Goal: Task Accomplishment & Management: Use online tool/utility

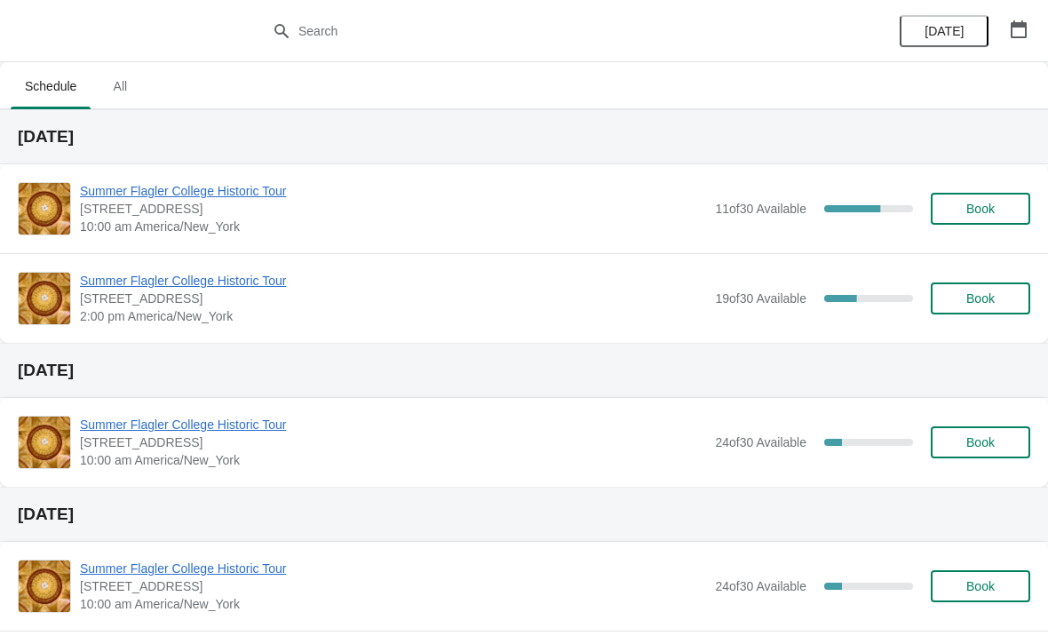
click at [169, 195] on span "Summer Flagler College Historic Tour" at bounding box center [393, 191] width 626 height 18
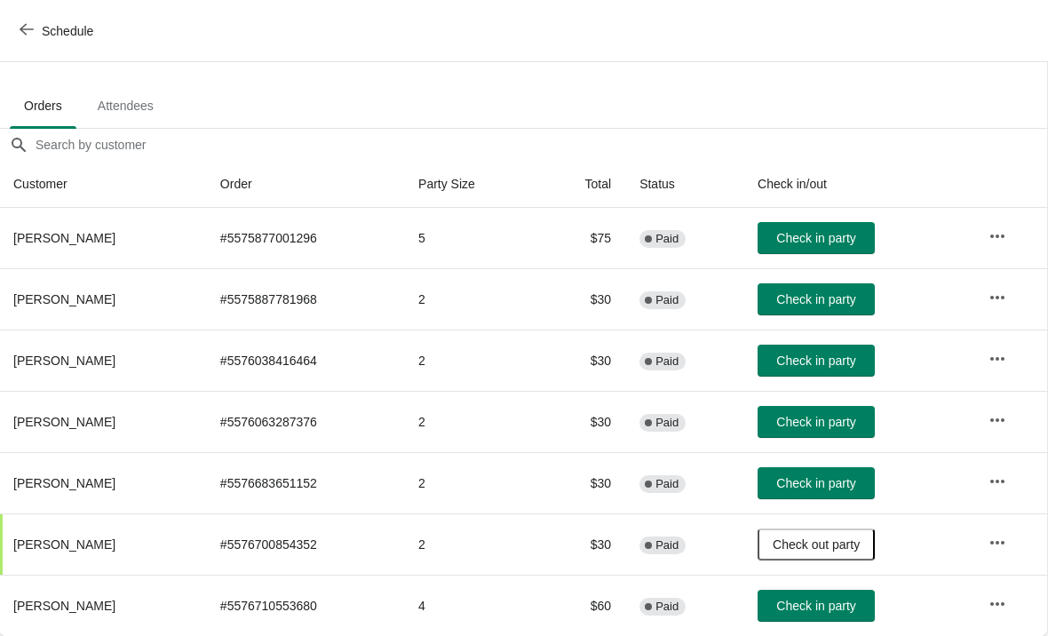
scroll to position [87, 1]
click at [827, 374] on button "Check in party" at bounding box center [816, 361] width 117 height 32
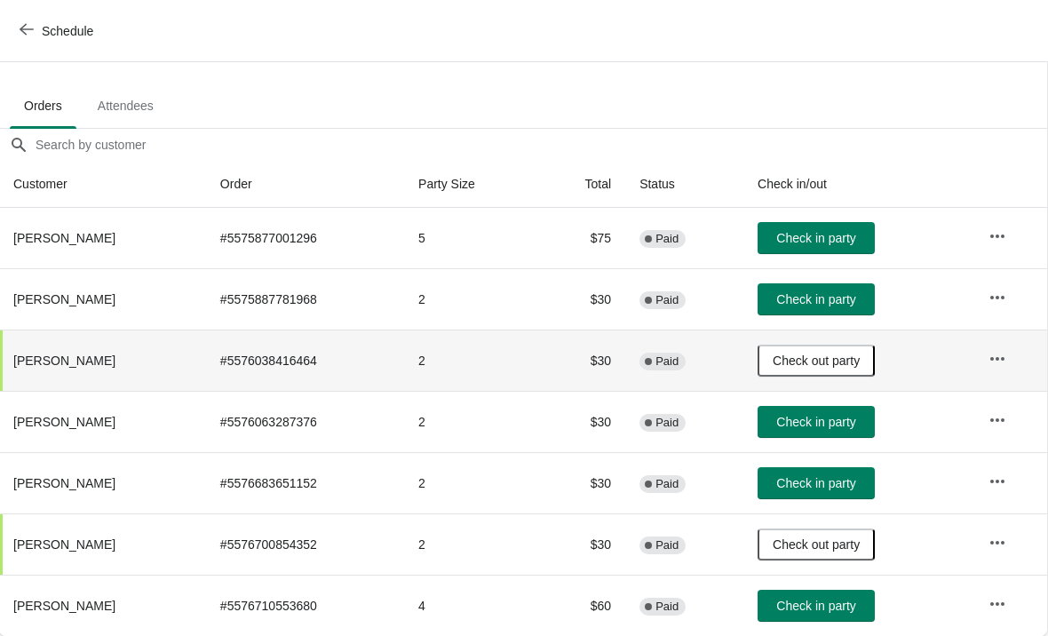
click at [831, 436] on button "Check in party" at bounding box center [816, 422] width 117 height 32
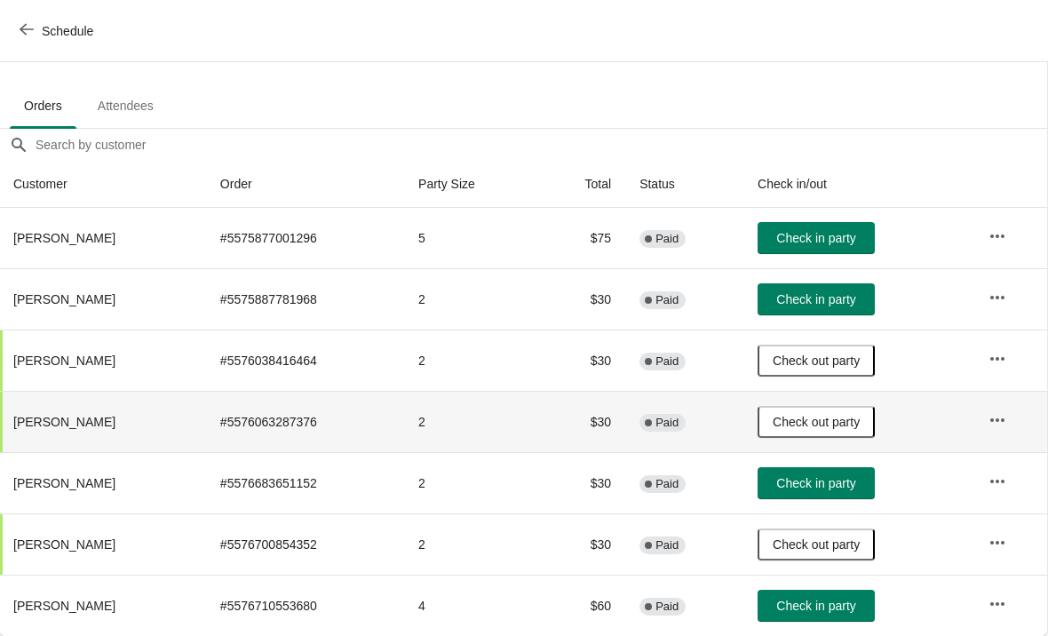
click at [797, 251] on button "Check in party" at bounding box center [816, 238] width 117 height 32
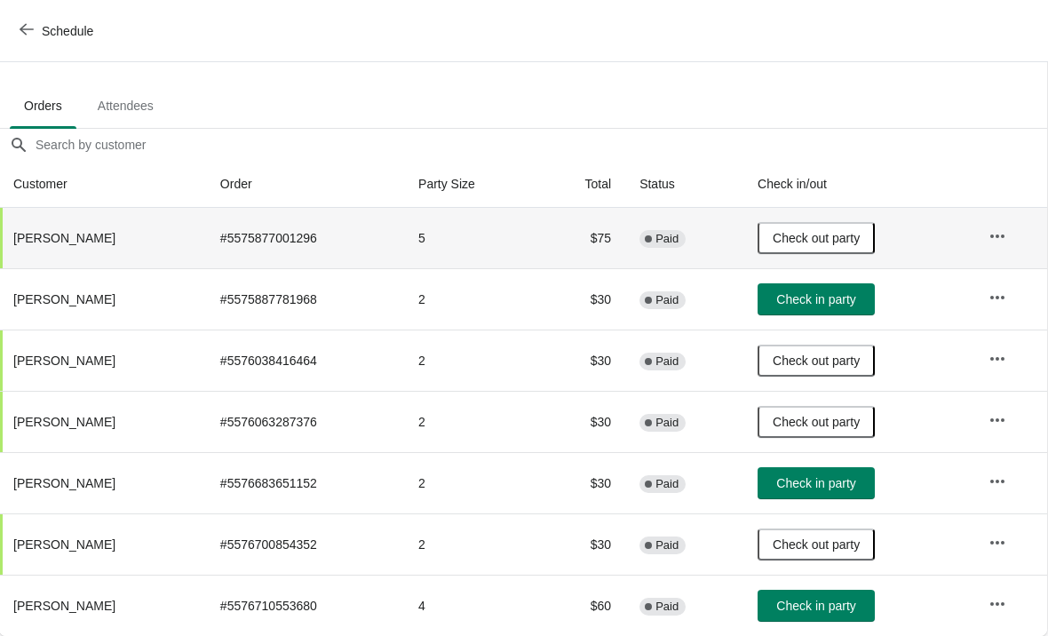
click at [831, 298] on span "Check in party" at bounding box center [815, 299] width 79 height 14
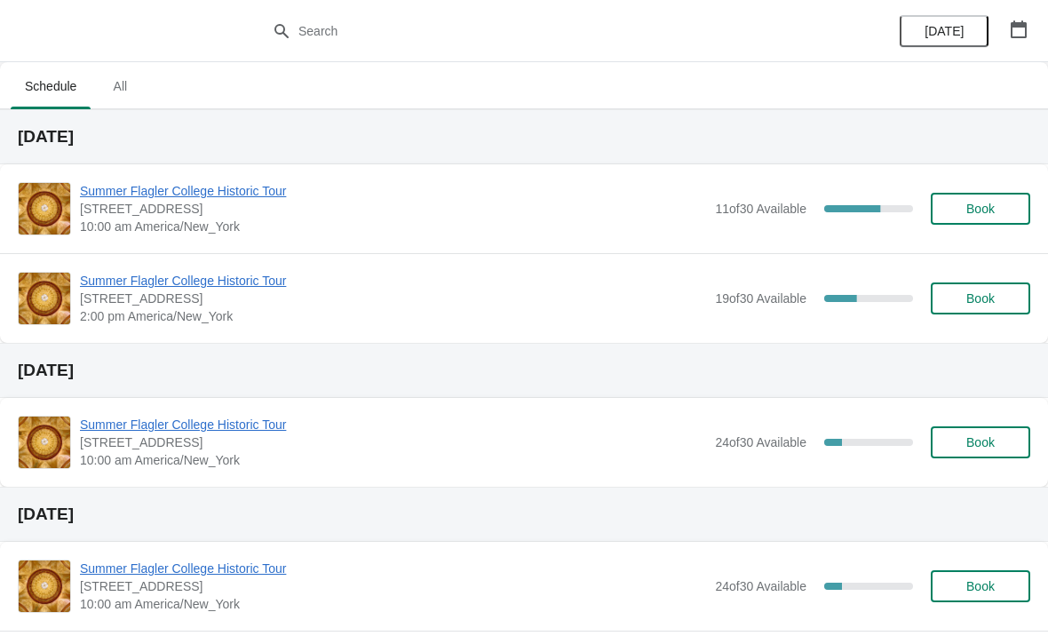
click at [219, 210] on span "[STREET_ADDRESS]" at bounding box center [393, 209] width 626 height 18
click at [251, 197] on span "Summer Flagler College Historic Tour" at bounding box center [393, 191] width 626 height 18
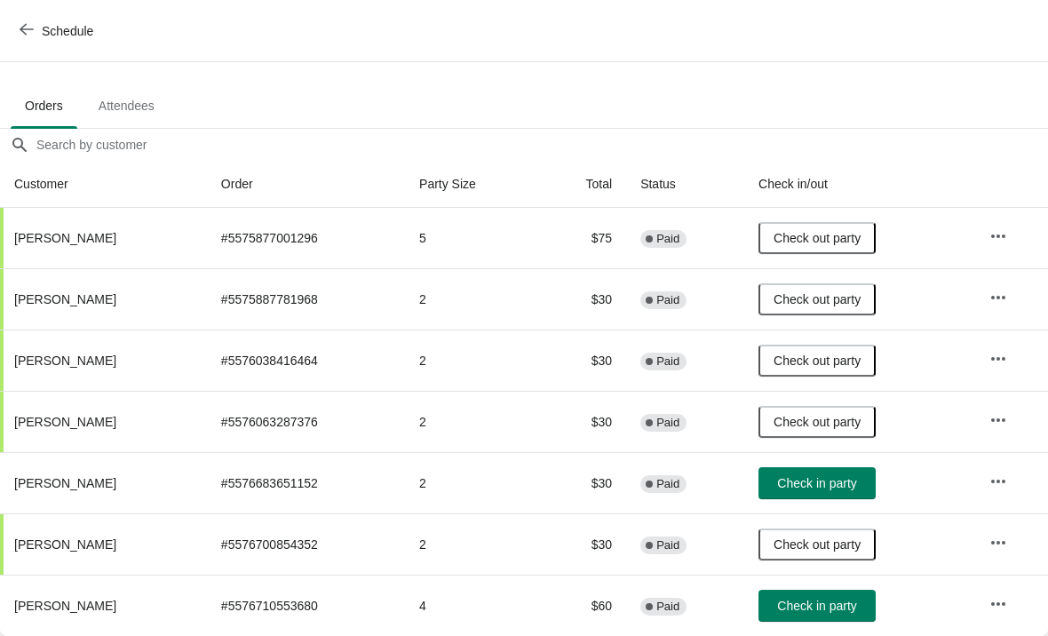
scroll to position [87, 0]
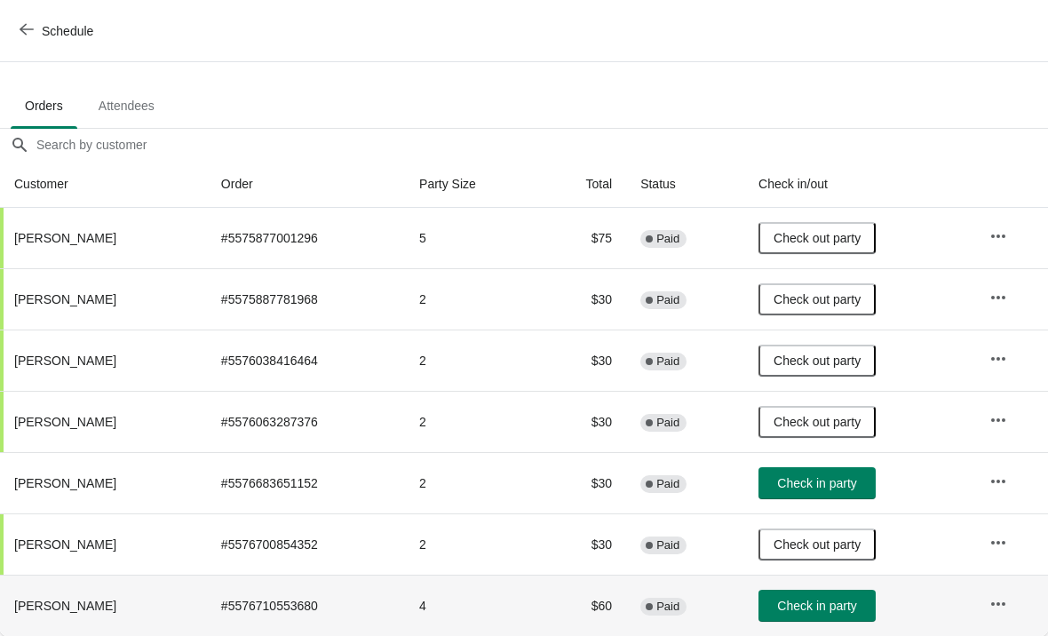
click at [827, 615] on button "Check in party" at bounding box center [817, 606] width 117 height 32
click at [820, 476] on span "Check in party" at bounding box center [816, 483] width 79 height 14
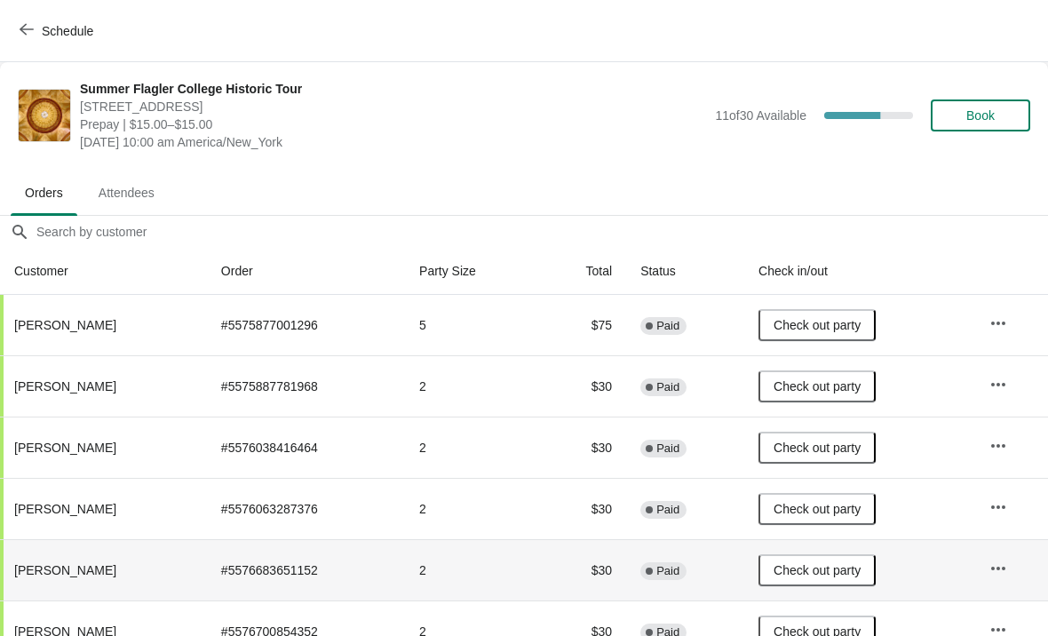
scroll to position [0, 0]
click at [20, 20] on button "Schedule" at bounding box center [58, 31] width 99 height 32
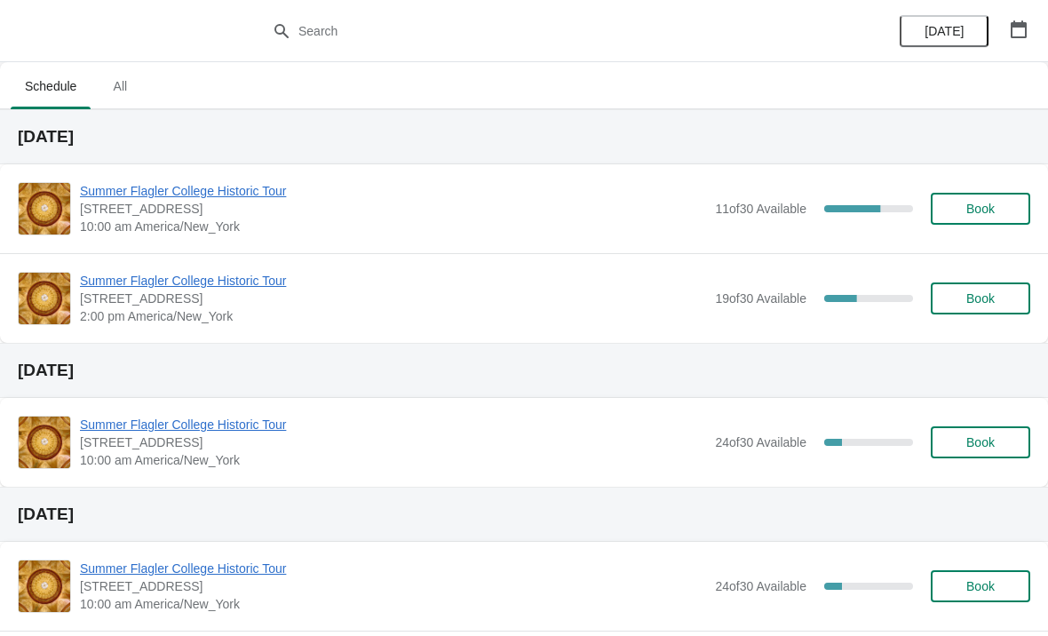
click at [107, 192] on span "Summer Flagler College Historic Tour" at bounding box center [393, 191] width 626 height 18
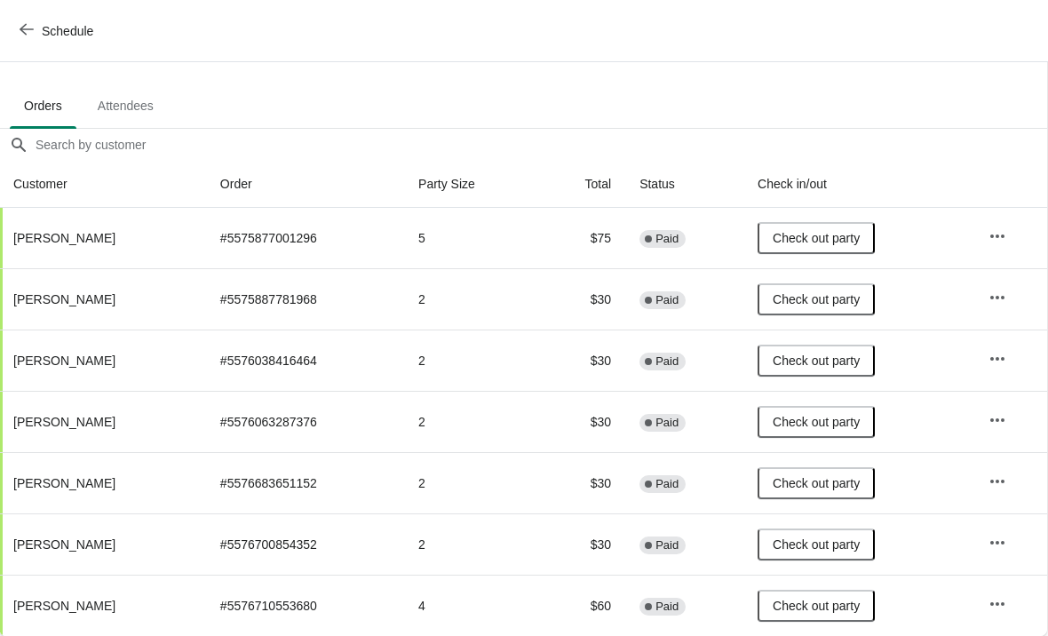
scroll to position [87, 1]
click at [27, 30] on icon "button" at bounding box center [27, 29] width 14 height 14
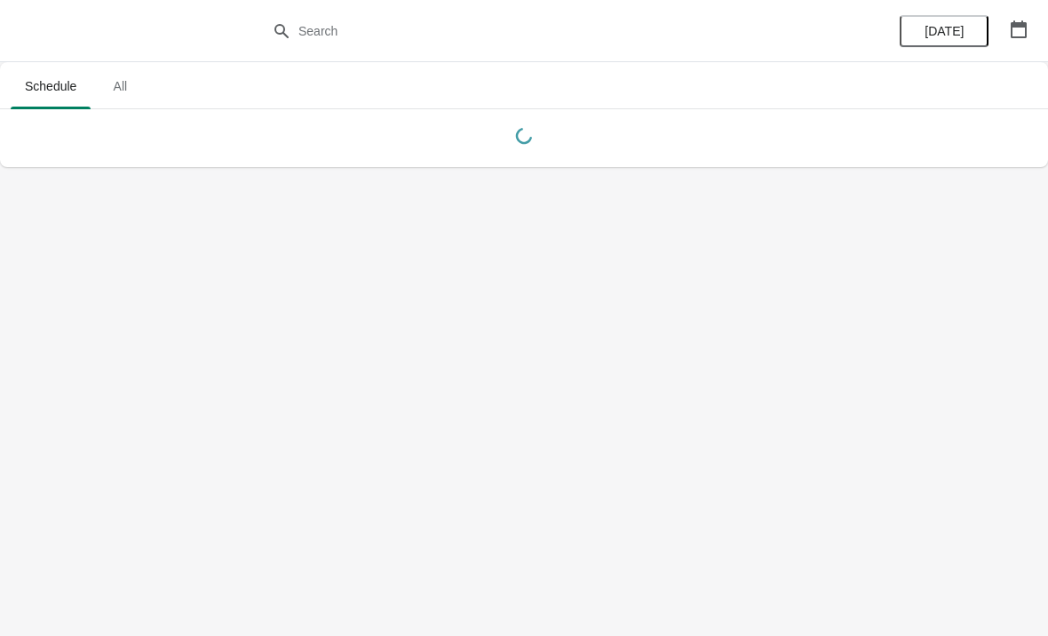
scroll to position [0, 0]
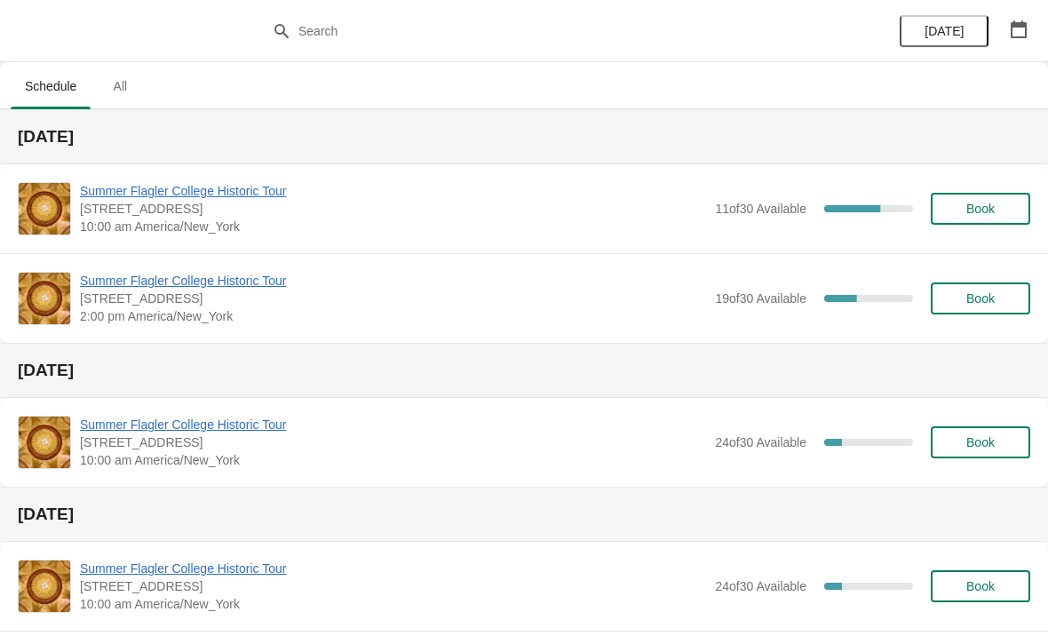
click at [119, 280] on span "Summer Flagler College Historic Tour" at bounding box center [393, 281] width 626 height 18
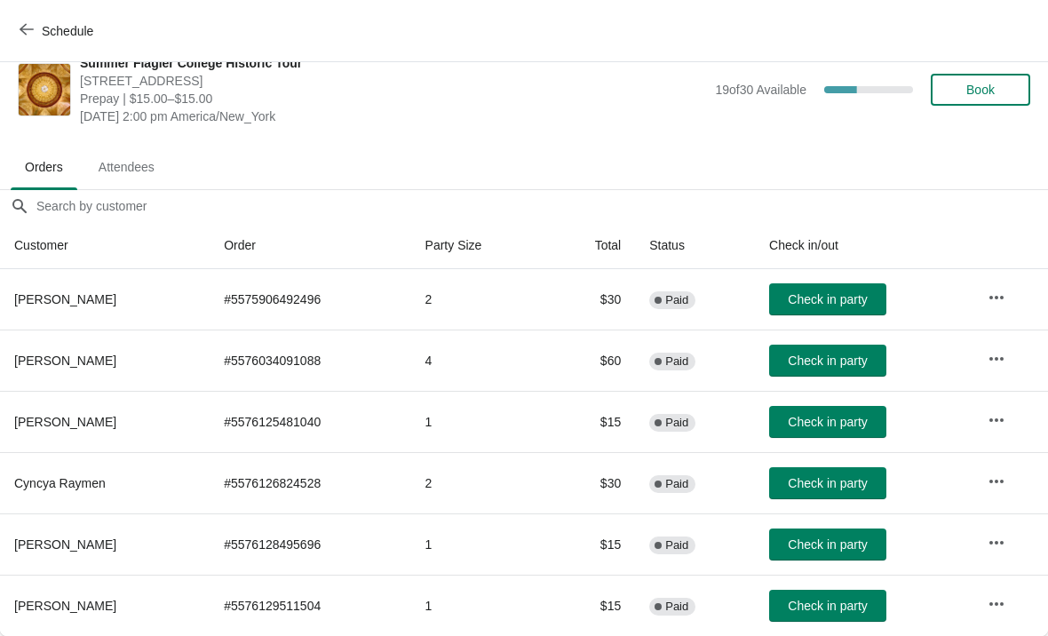
scroll to position [26, 0]
click at [20, 30] on icon "button" at bounding box center [27, 30] width 14 height 12
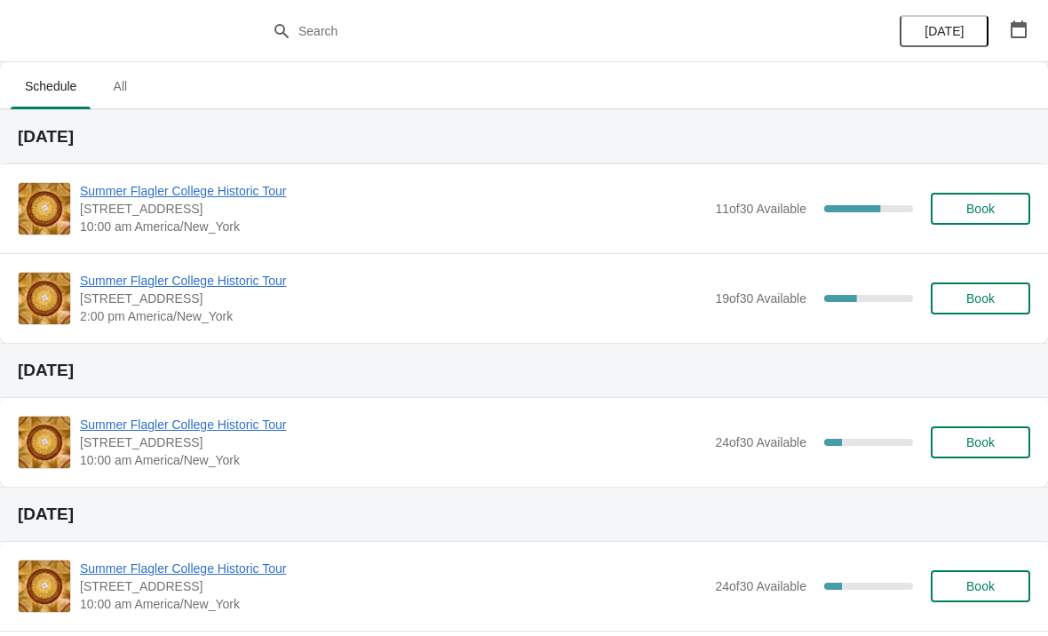
scroll to position [0, 0]
click at [91, 197] on span "Summer Flagler College Historic Tour" at bounding box center [393, 191] width 626 height 18
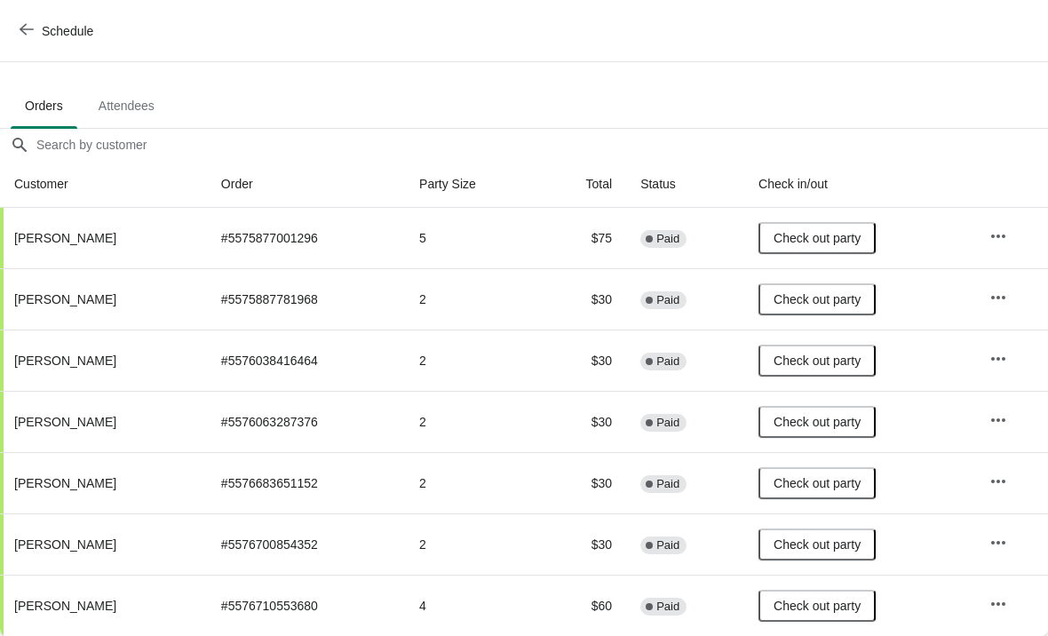
scroll to position [87, 0]
click at [37, 44] on button "Schedule" at bounding box center [58, 31] width 99 height 32
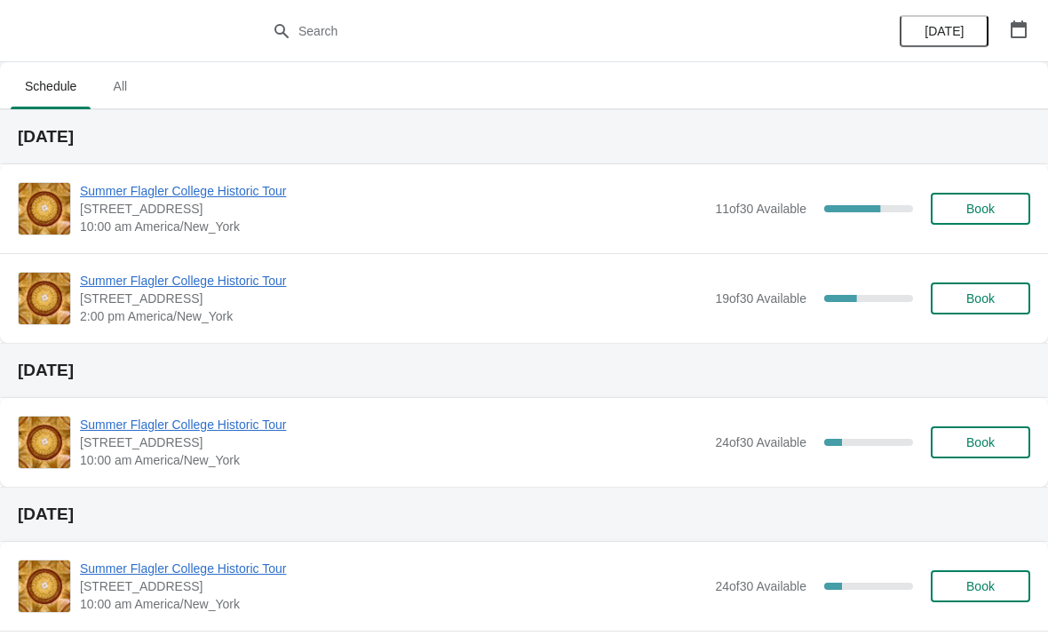
scroll to position [0, 0]
click at [107, 419] on span "Summer Flagler College Historic Tour" at bounding box center [393, 425] width 626 height 18
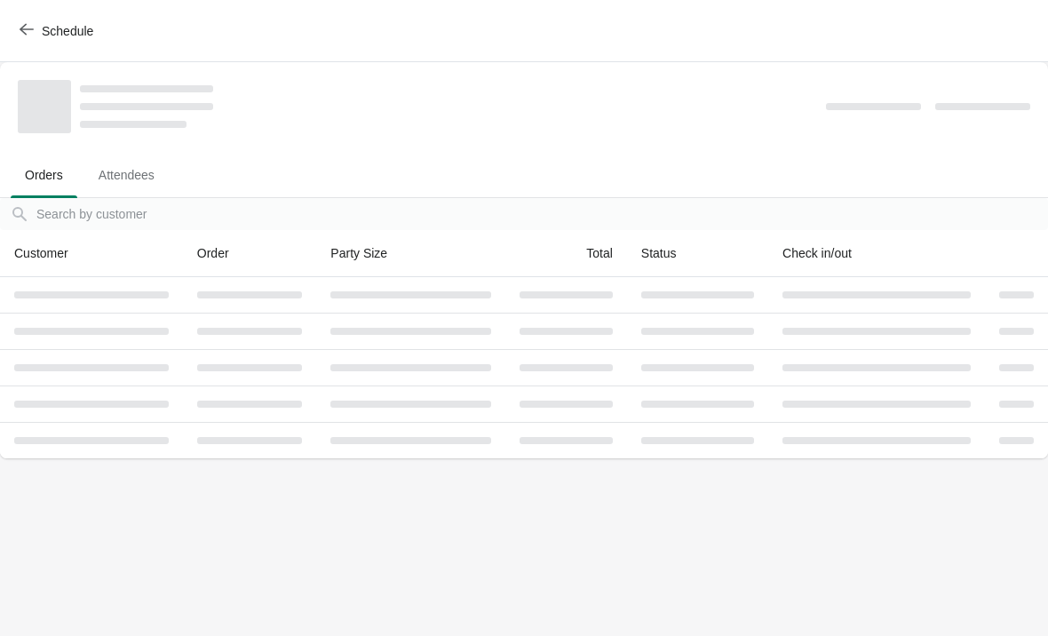
click at [11, 15] on button "Schedule" at bounding box center [58, 31] width 99 height 32
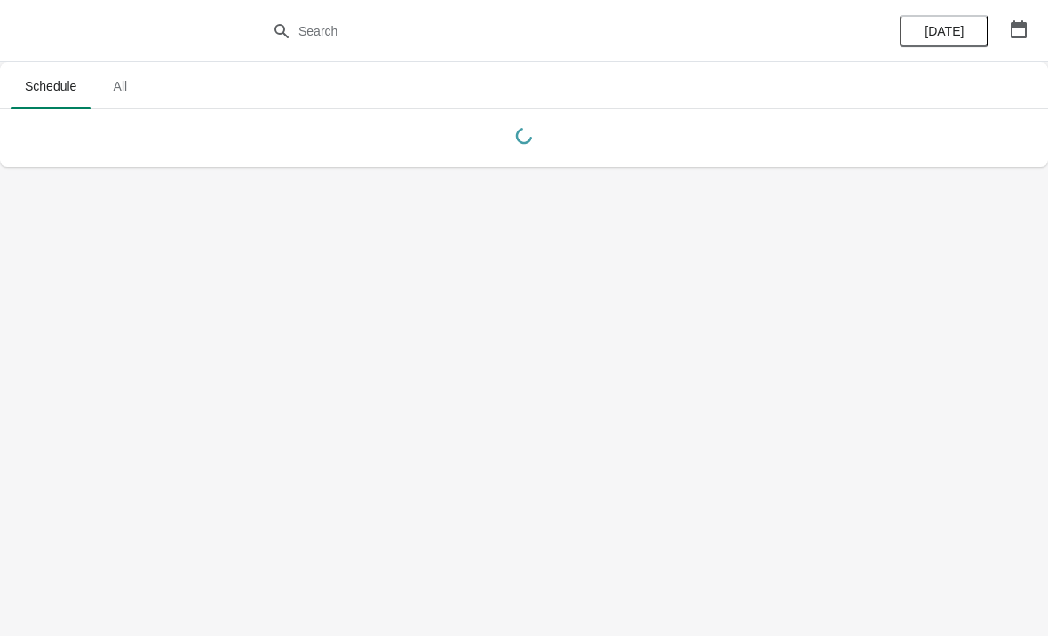
click at [20, 12] on div at bounding box center [524, 31] width 1048 height 62
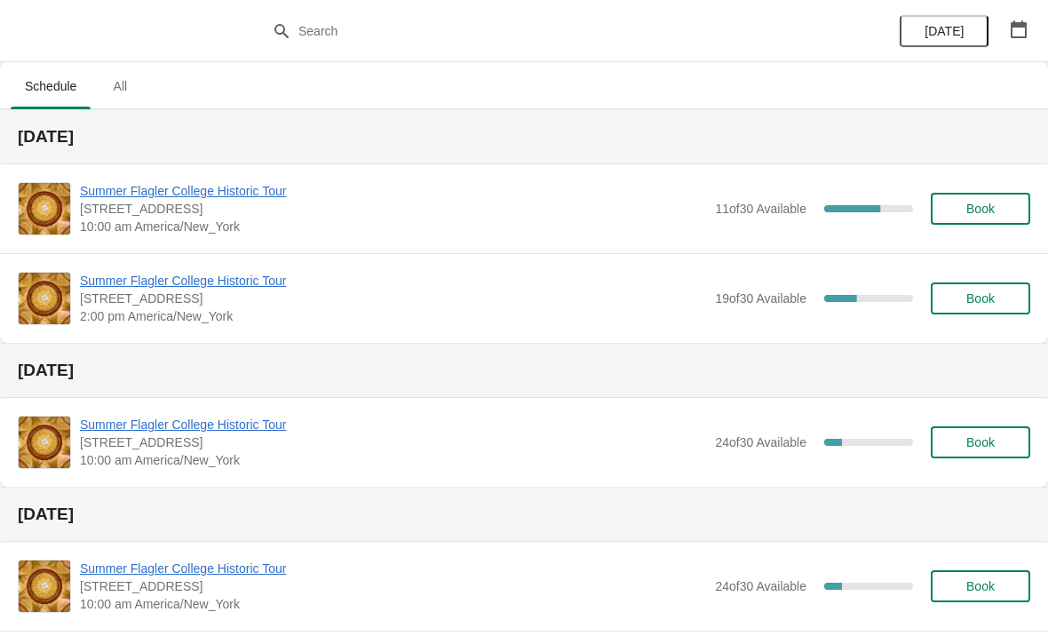
click at [117, 187] on span "Summer Flagler College Historic Tour" at bounding box center [393, 191] width 626 height 18
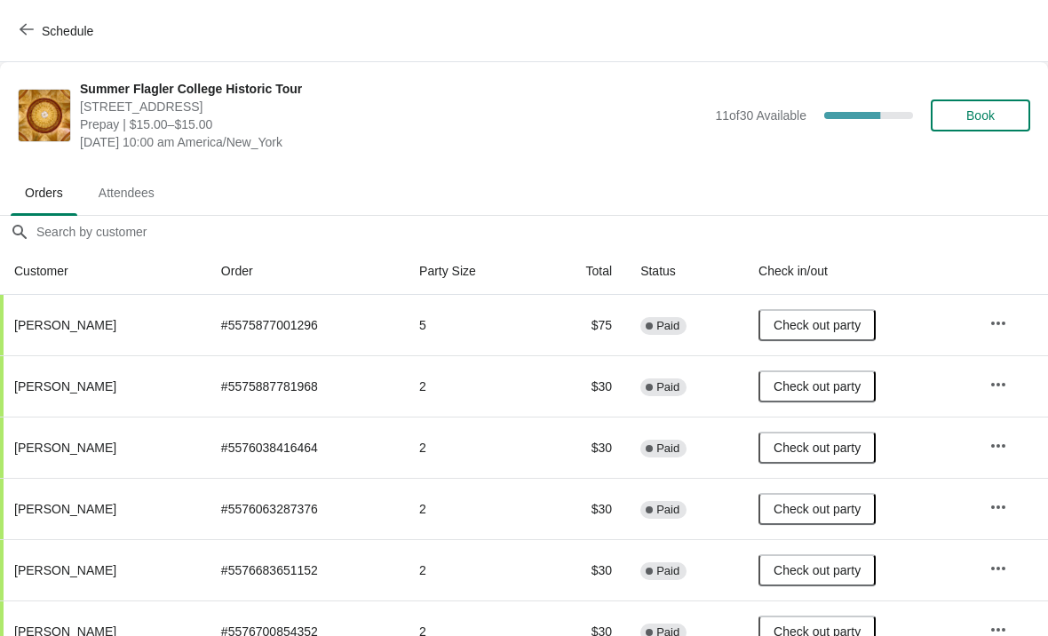
click at [128, 187] on span "Attendees" at bounding box center [126, 193] width 84 height 32
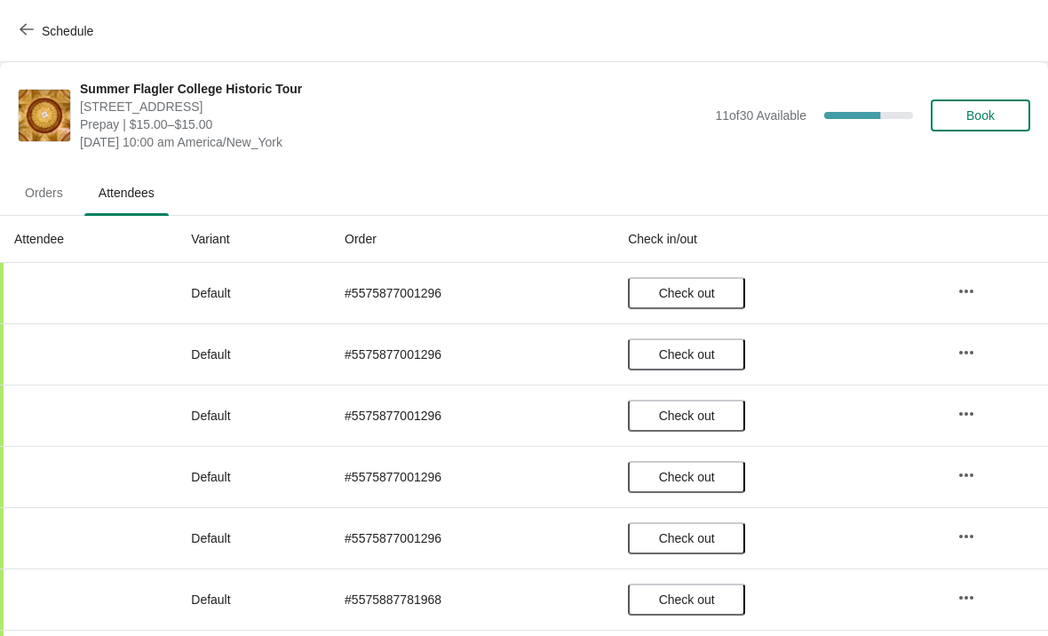
click at [39, 185] on span "Orders" at bounding box center [44, 193] width 67 height 32
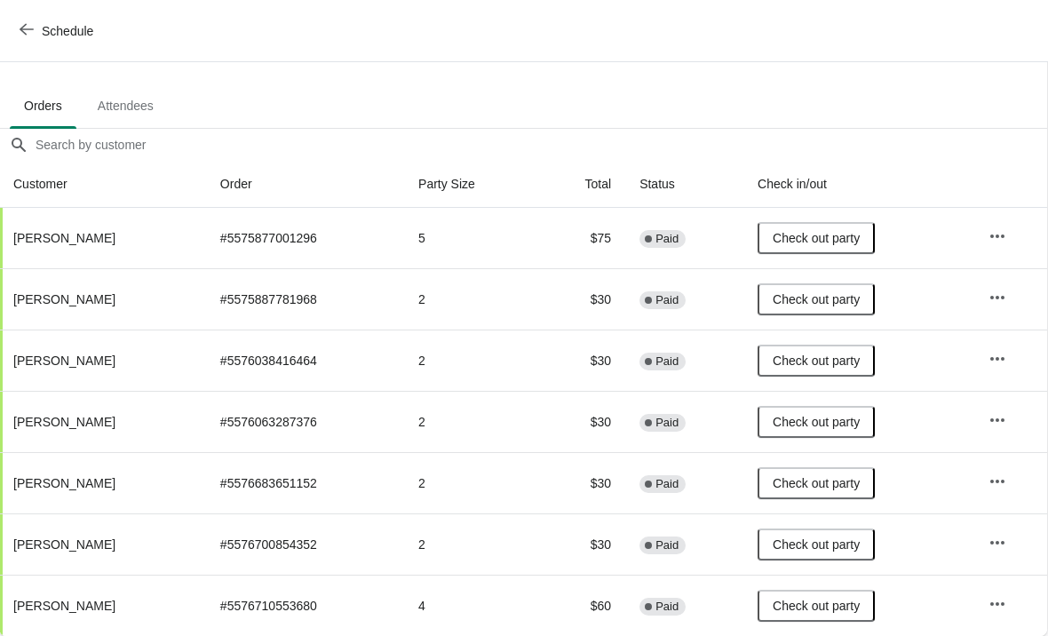
scroll to position [87, 1]
click at [38, 30] on span "Schedule" at bounding box center [58, 30] width 70 height 17
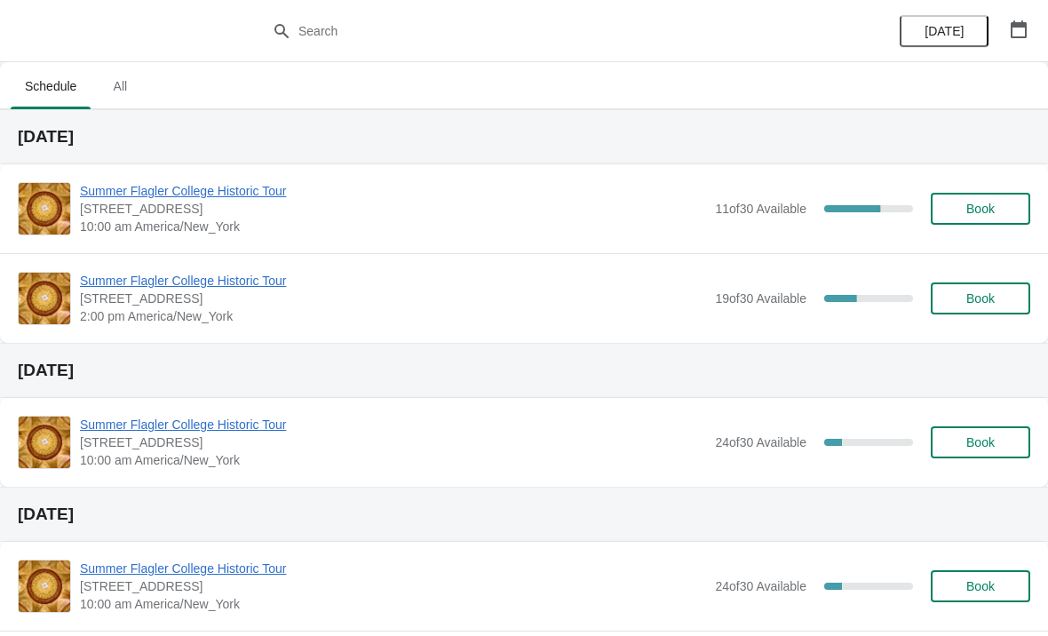
click at [330, 10] on div at bounding box center [524, 31] width 1048 height 62
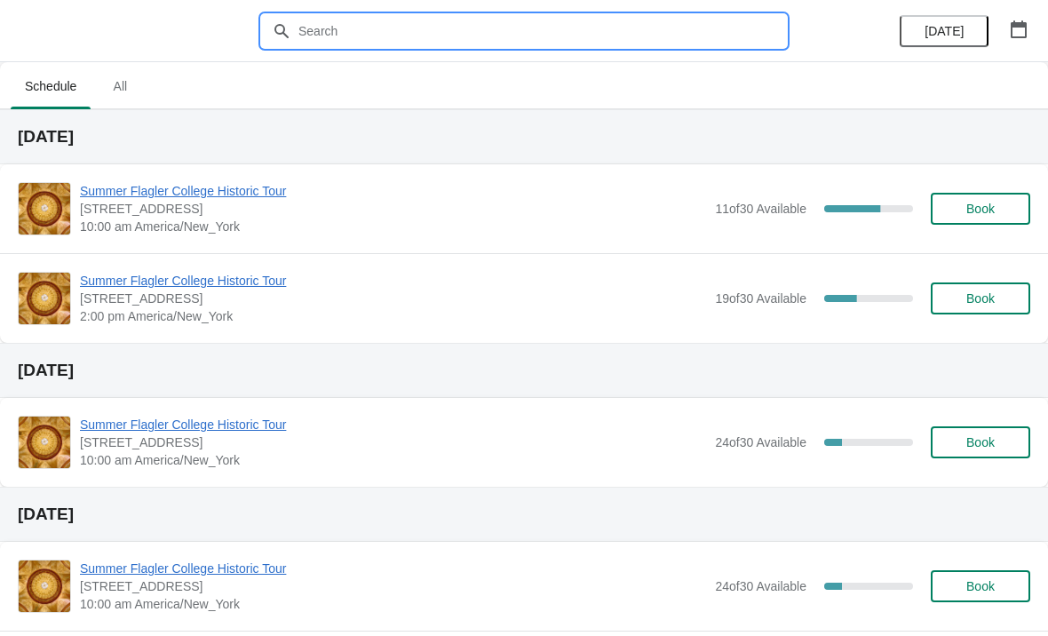
click at [550, 19] on input "text" at bounding box center [542, 31] width 489 height 32
type input "Vcb"
